Goal: Task Accomplishment & Management: Use online tool/utility

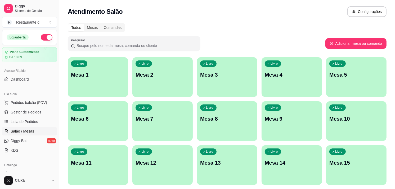
click at [94, 82] on div "Livre Mesa 1" at bounding box center [98, 73] width 60 height 33
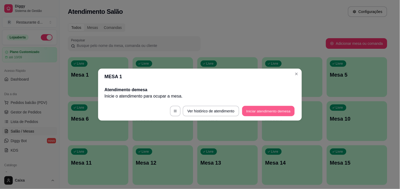
click at [271, 109] on button "Iniciar atendimento de mesa" at bounding box center [268, 111] width 52 height 10
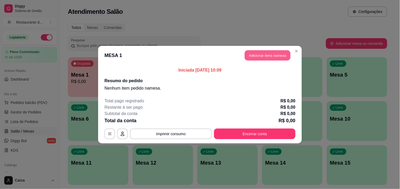
click at [272, 57] on button "Adicionar itens na mesa" at bounding box center [268, 55] width 46 height 10
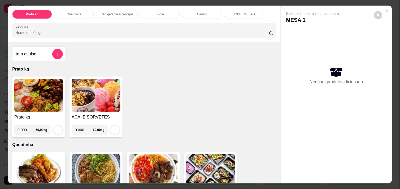
click at [82, 130] on input "0.000" at bounding box center [84, 130] width 18 height 11
type input "1.070"
click at [113, 128] on icon "increase-product-quantity" at bounding box center [115, 130] width 4 height 4
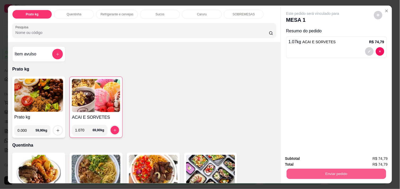
click at [318, 169] on button "Enviar pedido" at bounding box center [336, 174] width 99 height 10
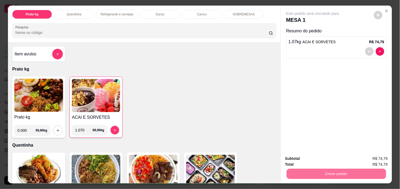
click at [313, 154] on button "Não registrar e enviar pedido" at bounding box center [318, 159] width 55 height 10
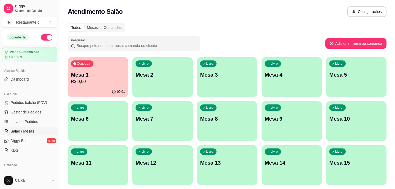
click at [316, 152] on div "Livre Mesa 14" at bounding box center [292, 161] width 60 height 33
click at [110, 84] on p "R$ 0,00" at bounding box center [98, 81] width 54 height 6
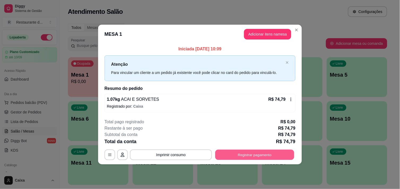
click at [242, 153] on button "Registrar pagamento" at bounding box center [254, 155] width 79 height 10
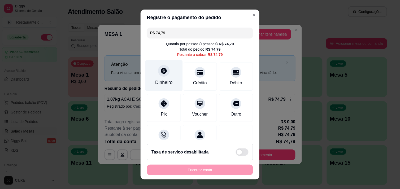
click at [161, 75] on div at bounding box center [164, 71] width 12 height 12
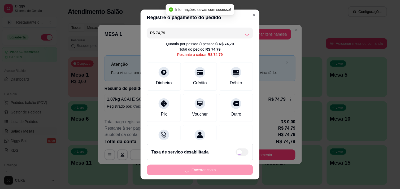
type input "R$ 0,00"
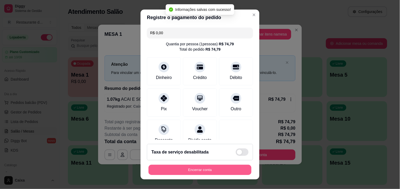
click at [218, 173] on button "Encerrar conta" at bounding box center [199, 170] width 103 height 10
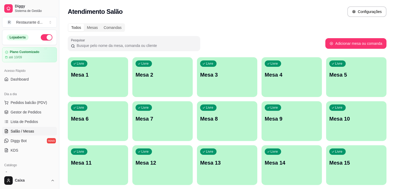
click at [86, 83] on div "Livre Mesa 1" at bounding box center [98, 73] width 60 height 33
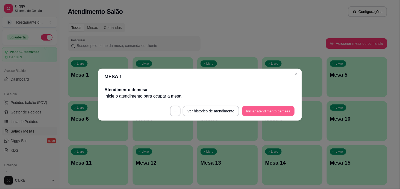
click at [253, 109] on button "Iniciar atendimento de mesa" at bounding box center [268, 111] width 52 height 10
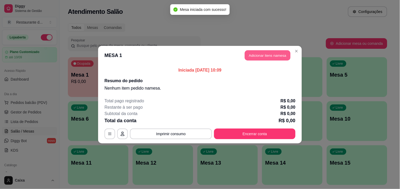
click at [268, 55] on button "Adicionar itens na mesa" at bounding box center [268, 55] width 46 height 10
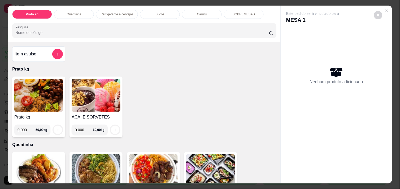
click at [81, 129] on input "0.000" at bounding box center [84, 130] width 18 height 11
type input "0.144"
click at [115, 128] on button "increase-product-quantity" at bounding box center [115, 130] width 8 height 8
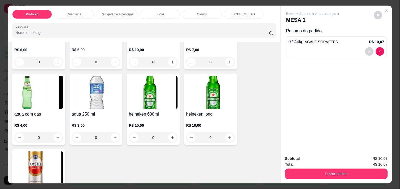
scroll to position [318, 0]
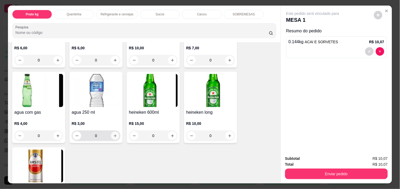
click at [113, 132] on button "increase-product-quantity" at bounding box center [115, 136] width 8 height 8
type input "1"
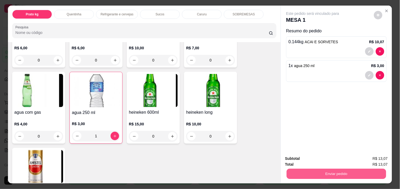
click at [303, 176] on button "Enviar pedido" at bounding box center [336, 174] width 99 height 10
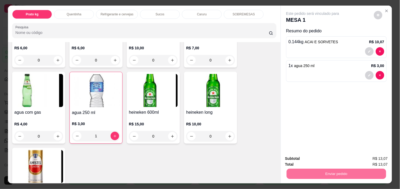
click at [307, 161] on button "Não registrar e enviar pedido" at bounding box center [319, 159] width 54 height 10
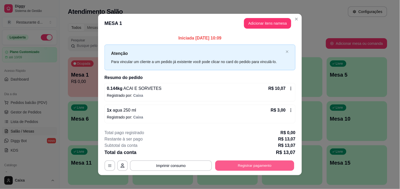
click at [261, 166] on button "Registrar pagamento" at bounding box center [254, 166] width 79 height 10
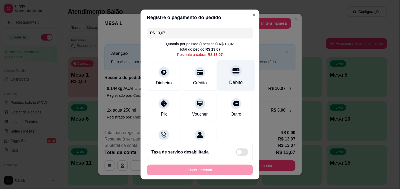
click at [234, 84] on div "Débito" at bounding box center [235, 75] width 37 height 31
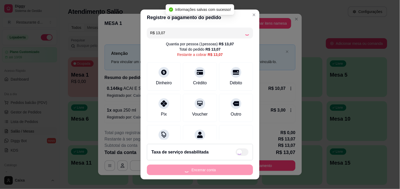
type input "R$ 0,00"
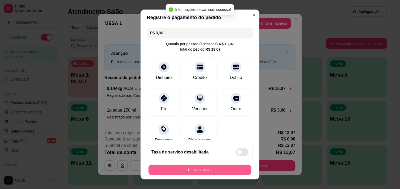
click at [203, 169] on button "Encerrar conta" at bounding box center [199, 170] width 103 height 10
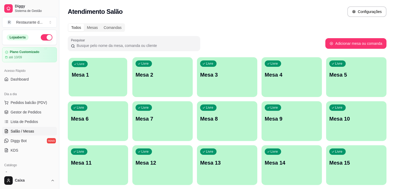
click at [84, 77] on p "Mesa 1" at bounding box center [98, 74] width 52 height 7
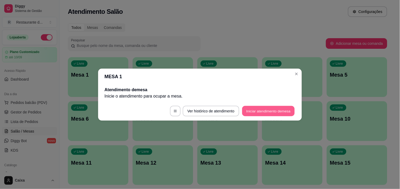
click at [278, 107] on button "Iniciar atendimento de mesa" at bounding box center [268, 111] width 52 height 10
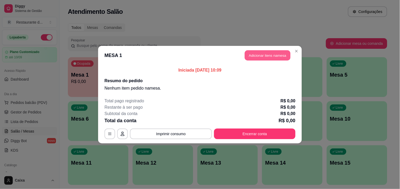
click at [271, 56] on button "Adicionar itens na mesa" at bounding box center [268, 55] width 46 height 10
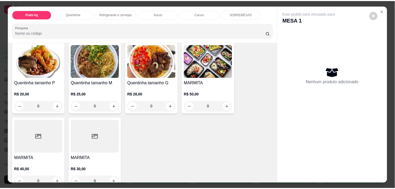
scroll to position [106, 0]
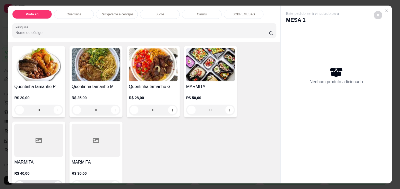
click at [56, 182] on button "increase-product-quantity" at bounding box center [58, 186] width 8 height 8
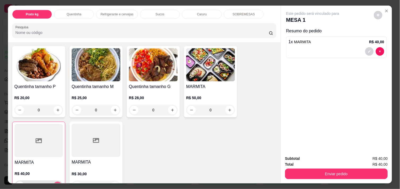
click at [56, 182] on button "increase-product-quantity" at bounding box center [58, 186] width 8 height 8
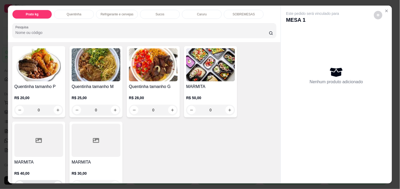
click at [55, 182] on button "increase-product-quantity" at bounding box center [58, 186] width 8 height 8
type input "1"
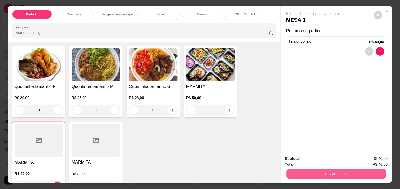
click at [305, 169] on button "Enviar pedido" at bounding box center [336, 174] width 99 height 10
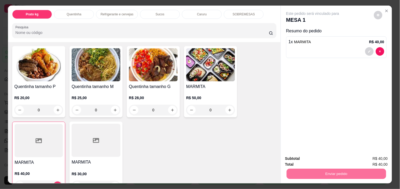
click at [304, 155] on button "Não registrar e enviar pedido" at bounding box center [319, 159] width 54 height 10
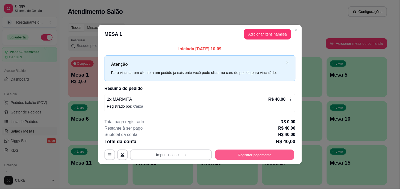
click at [272, 153] on button "Registrar pagamento" at bounding box center [254, 155] width 79 height 10
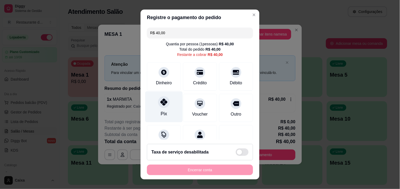
click at [156, 107] on div "Pix" at bounding box center [163, 106] width 37 height 31
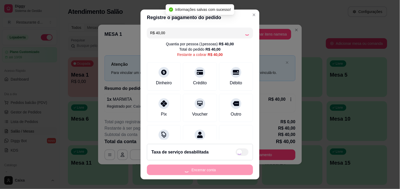
type input "R$ 0,00"
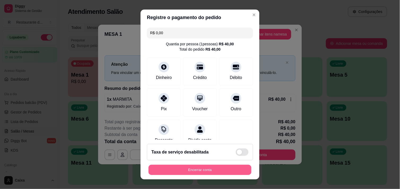
click at [185, 171] on button "Encerrar conta" at bounding box center [199, 170] width 103 height 10
